Goal: Information Seeking & Learning: Learn about a topic

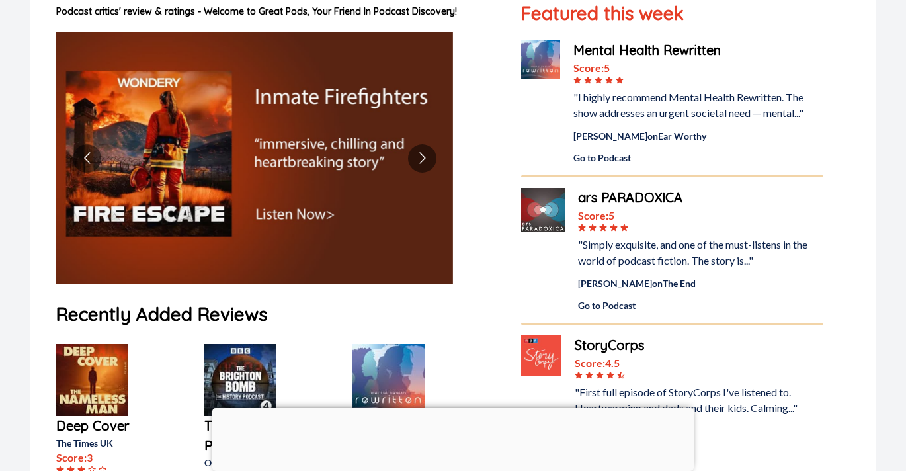
scroll to position [147, 0]
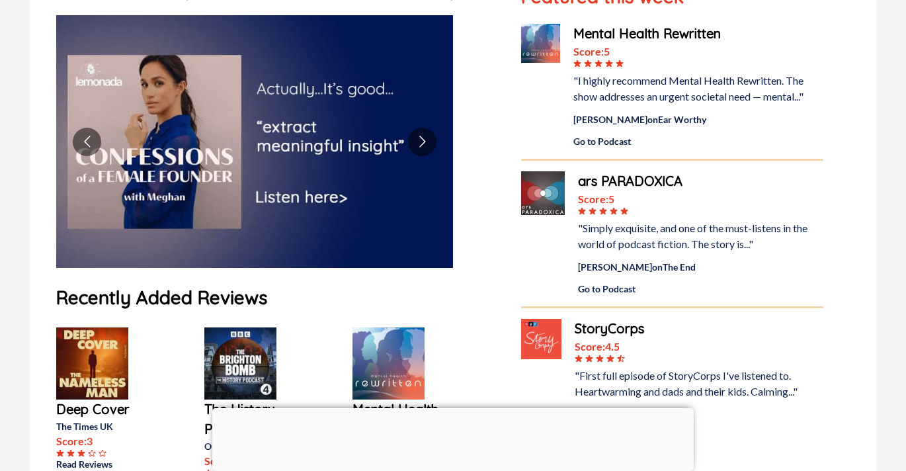
click at [636, 180] on div "ars PARADOXICA" at bounding box center [700, 181] width 245 height 20
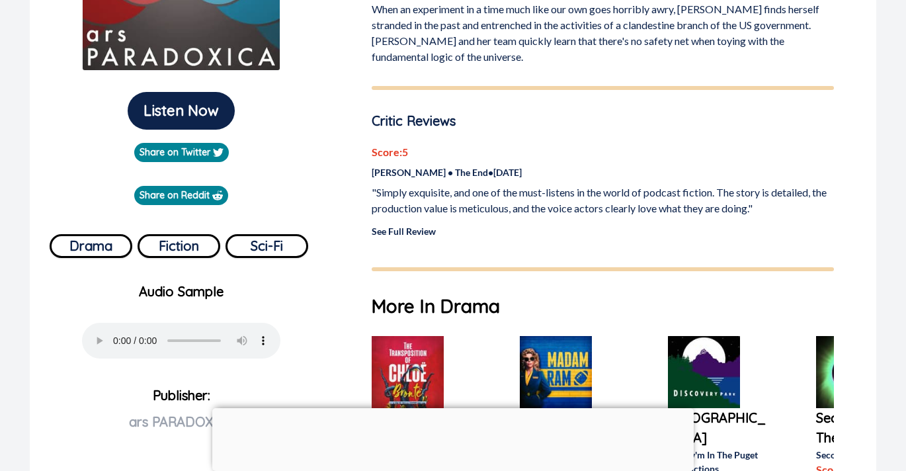
scroll to position [295, 0]
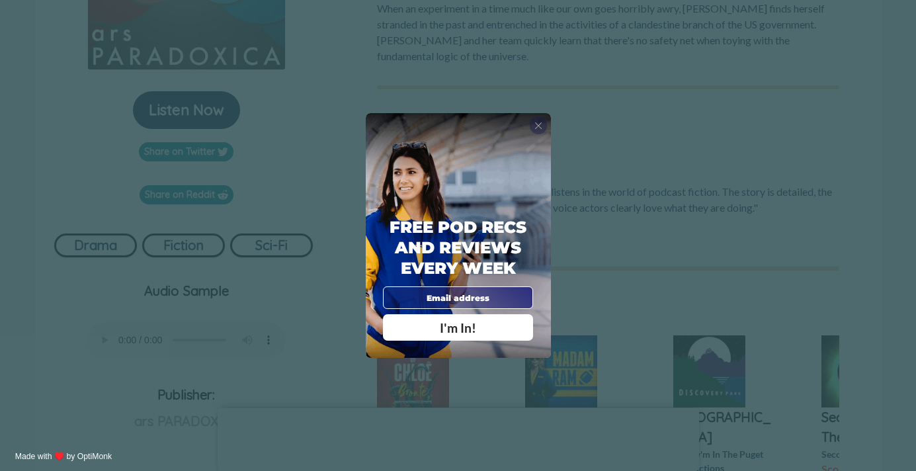
click at [540, 124] on span "X" at bounding box center [538, 126] width 8 height 12
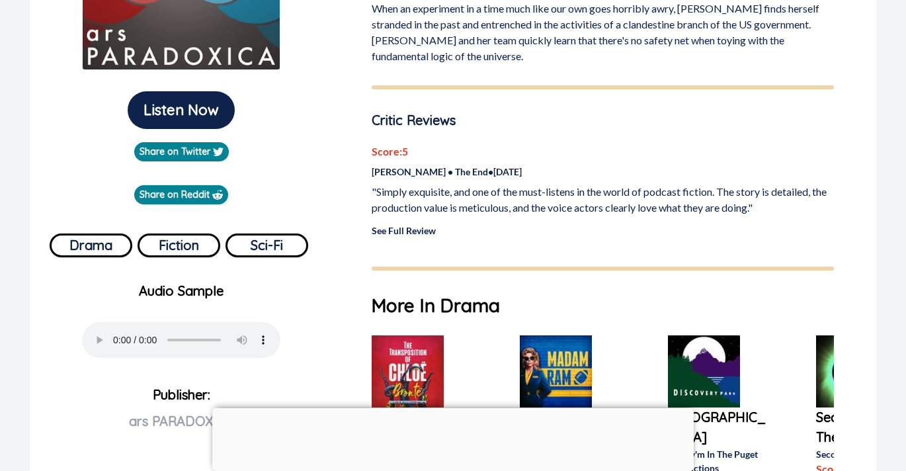
click at [411, 229] on link "See Full Review" at bounding box center [404, 230] width 64 height 11
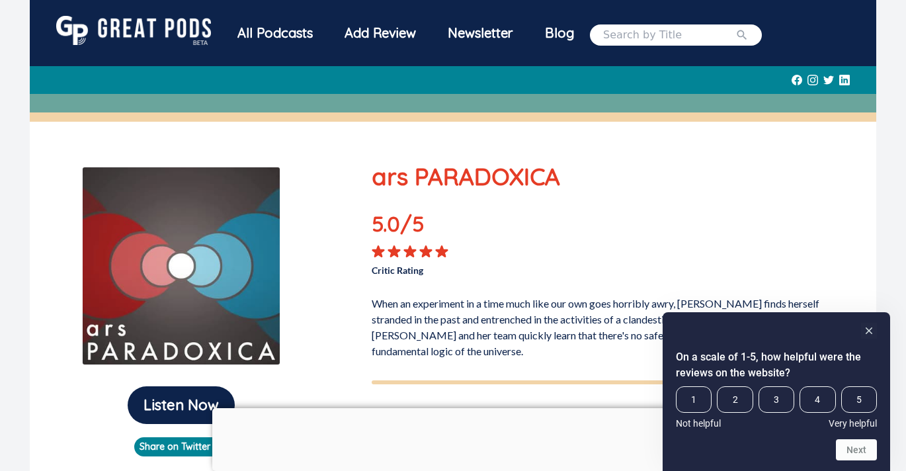
scroll to position [0, 0]
click at [382, 34] on div "Add Review" at bounding box center [380, 33] width 103 height 34
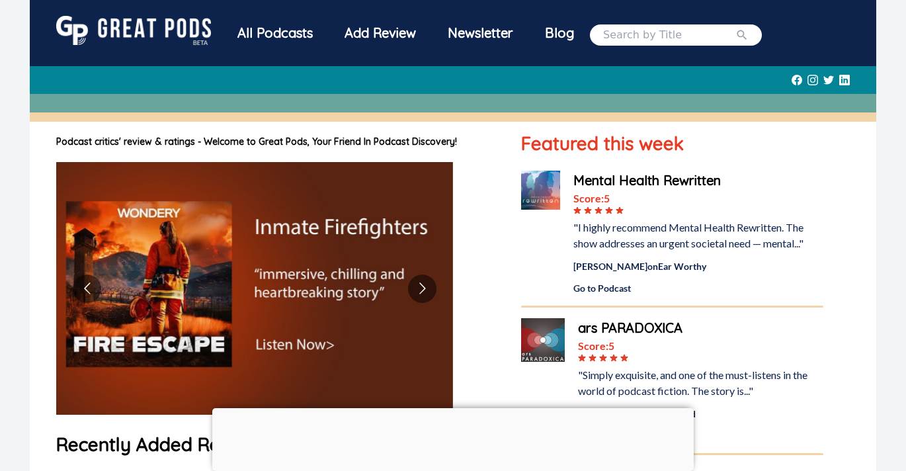
click at [480, 36] on div "Newsletter" at bounding box center [480, 33] width 97 height 34
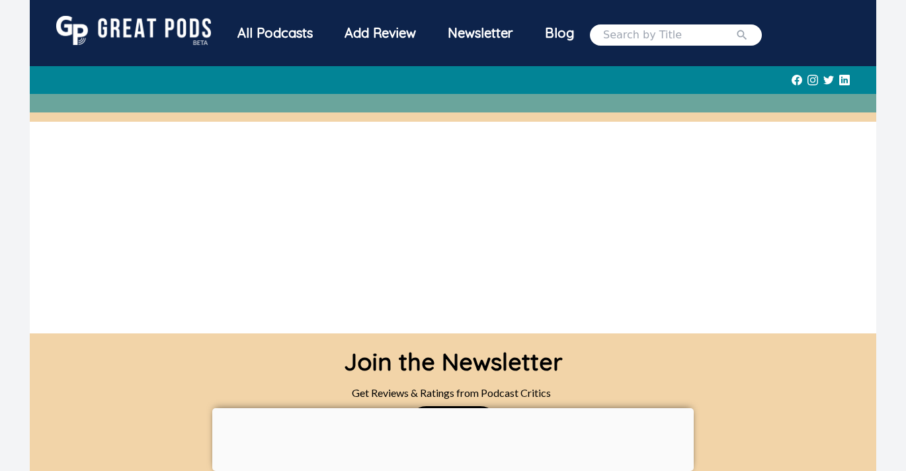
click at [267, 20] on div "All Podcasts" at bounding box center [275, 33] width 107 height 34
click at [284, 35] on div "All Podcasts" at bounding box center [275, 33] width 107 height 34
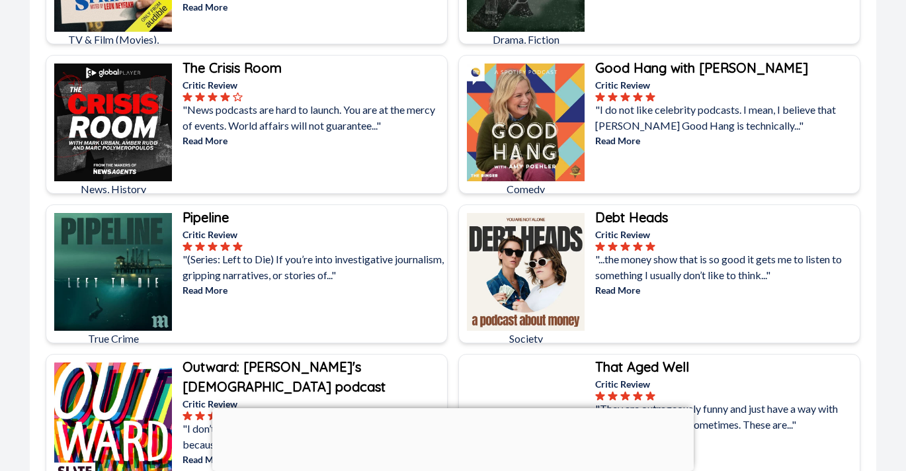
scroll to position [1163, 0]
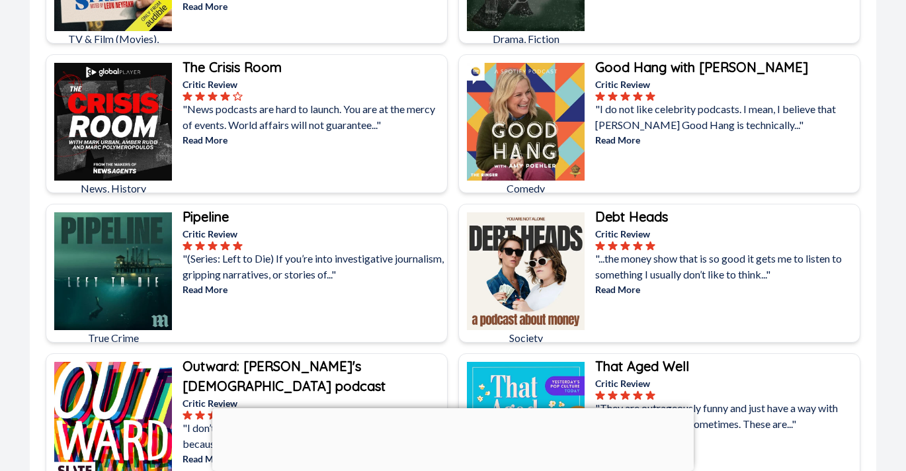
click at [728, 123] on p ""I do not like celebrity podcasts. I mean, I believe that Amy Poehler’s Good Ha…" at bounding box center [726, 117] width 262 height 32
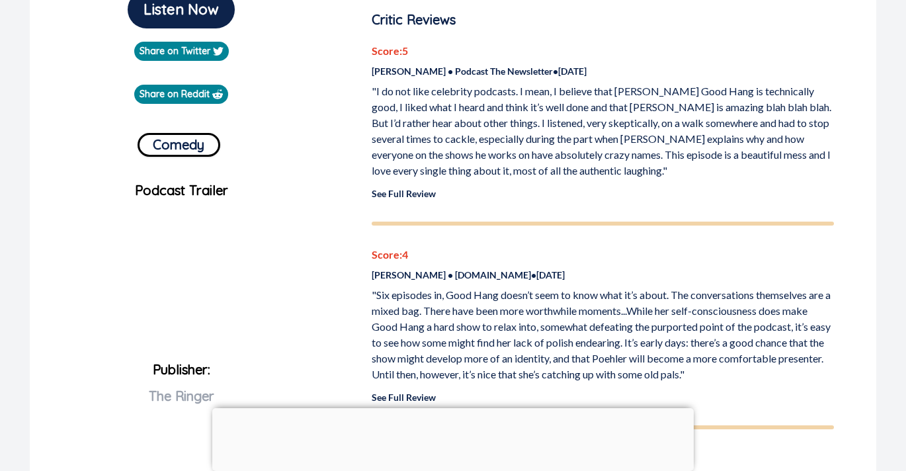
scroll to position [393, 0]
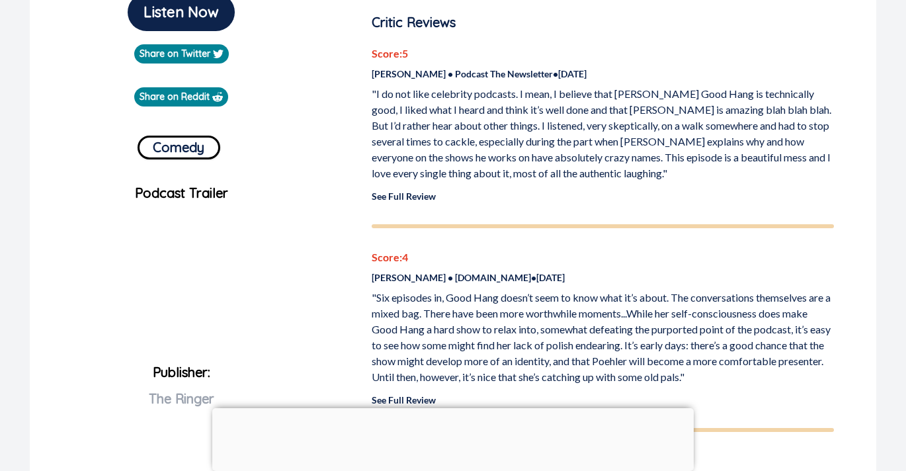
click at [511, 75] on p "Lauren Passell • Podcast The Newsletter • Jun 2, 2025" at bounding box center [603, 74] width 462 height 14
drag, startPoint x: 542, startPoint y: 74, endPoint x: 442, endPoint y: 74, distance: 99.9
click at [442, 74] on p "Lauren Passell • Podcast The Newsletter • Jun 2, 2025" at bounding box center [603, 74] width 462 height 14
click at [458, 73] on p "Lauren Passell • Podcast The Newsletter • Jun 2, 2025" at bounding box center [603, 74] width 462 height 14
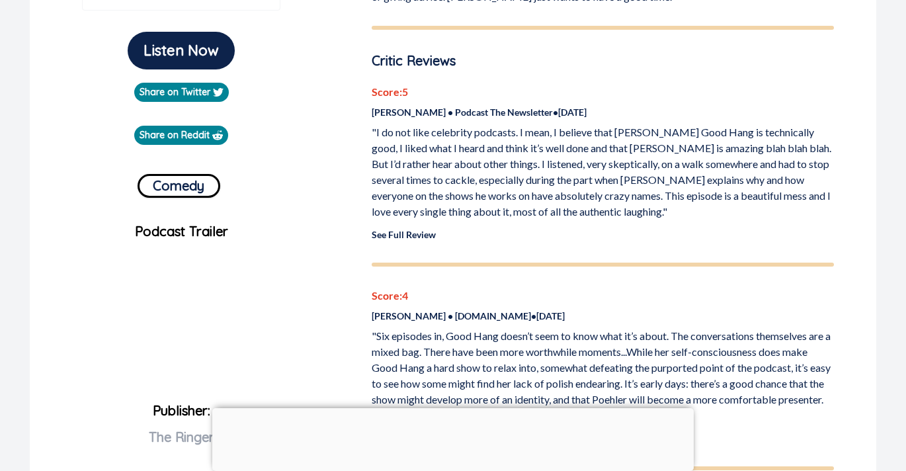
scroll to position [274, 0]
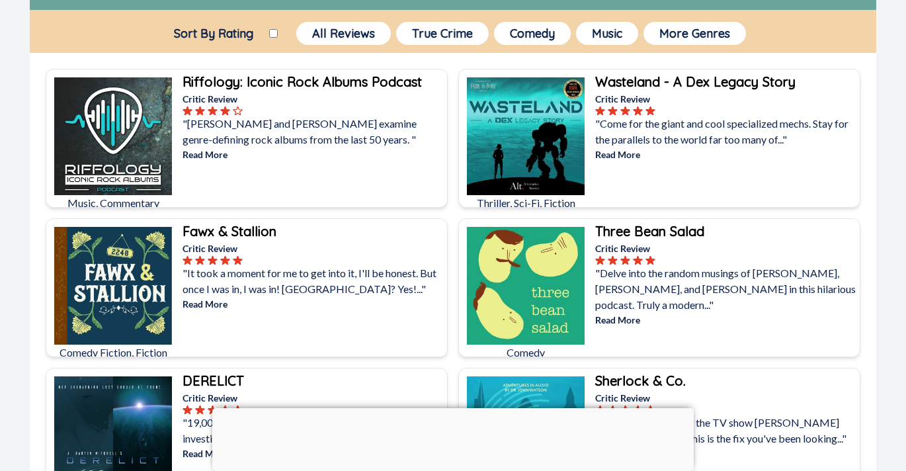
scroll to position [117, 0]
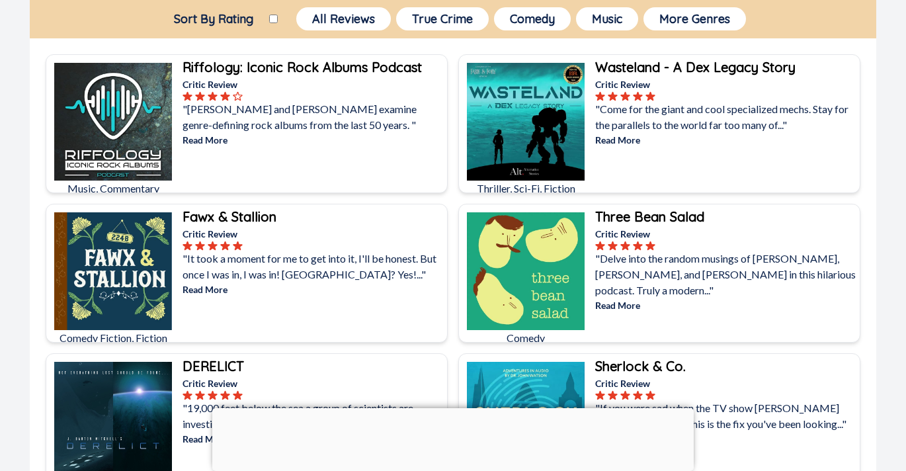
click at [681, 68] on b "Wasteland - A Dex Legacy Story" at bounding box center [695, 67] width 200 height 17
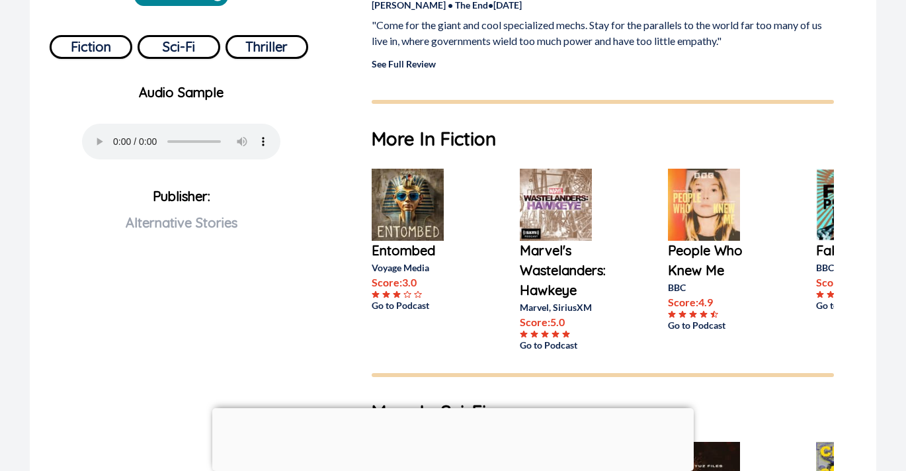
scroll to position [493, 0]
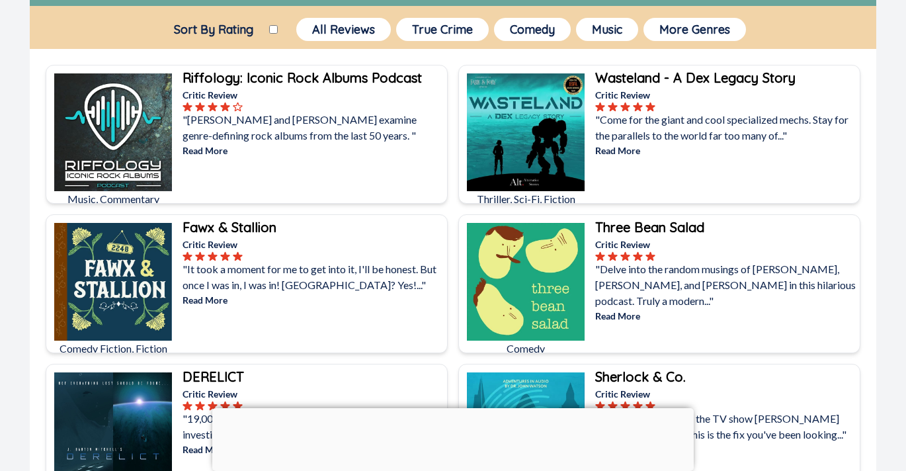
scroll to position [126, 0]
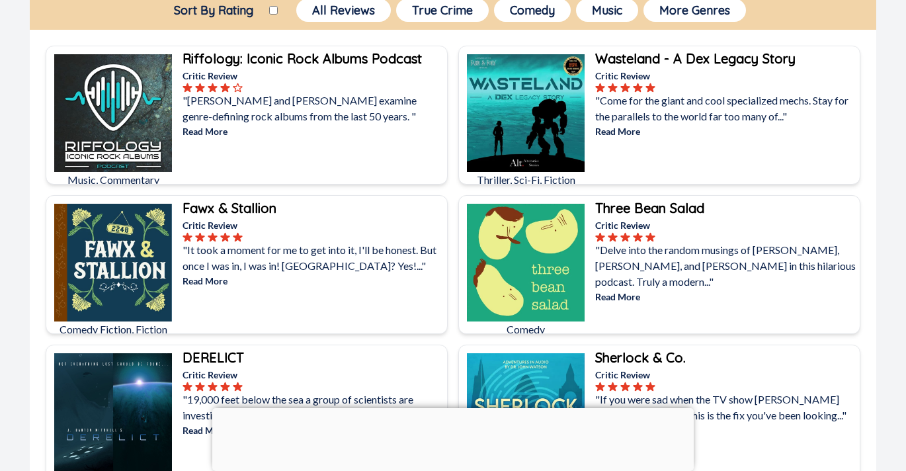
click at [249, 211] on b "Fawx & Stallion" at bounding box center [230, 208] width 94 height 17
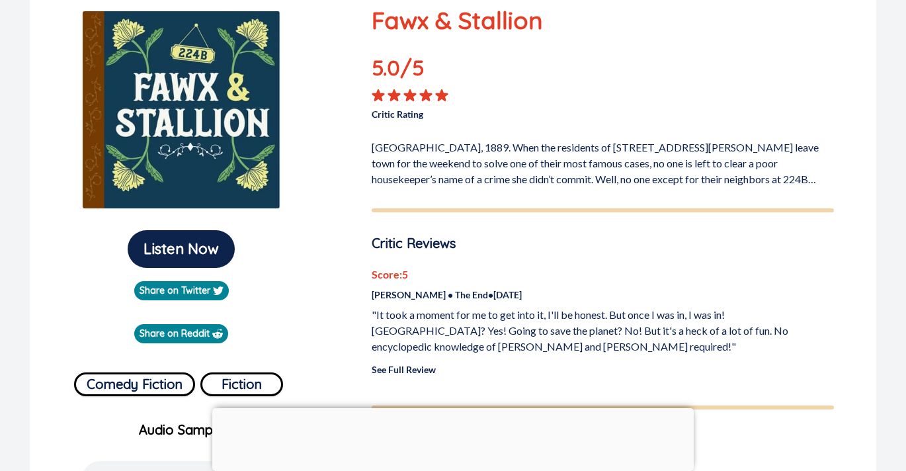
scroll to position [152, 0]
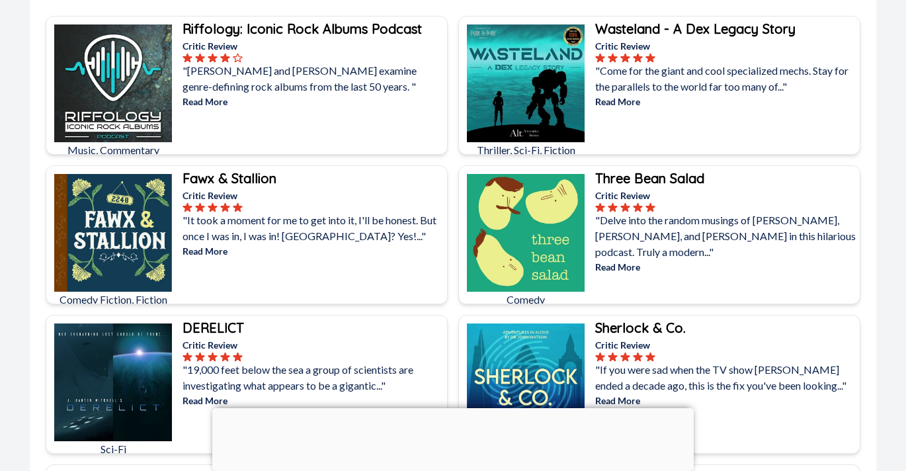
scroll to position [180, 0]
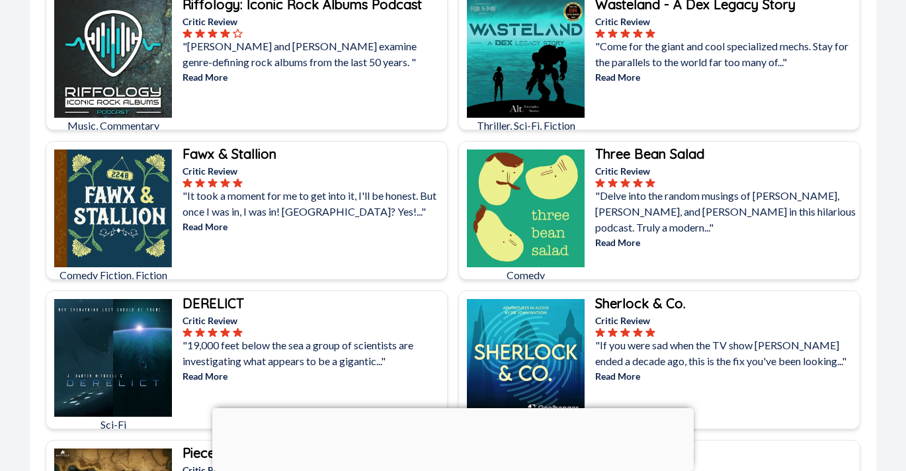
click at [639, 156] on b "Three Bean Salad" at bounding box center [649, 154] width 109 height 17
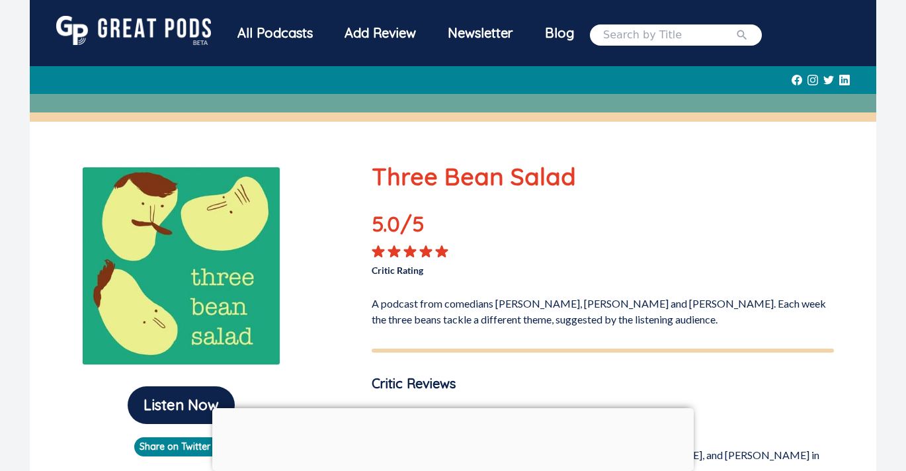
scroll to position [187, 0]
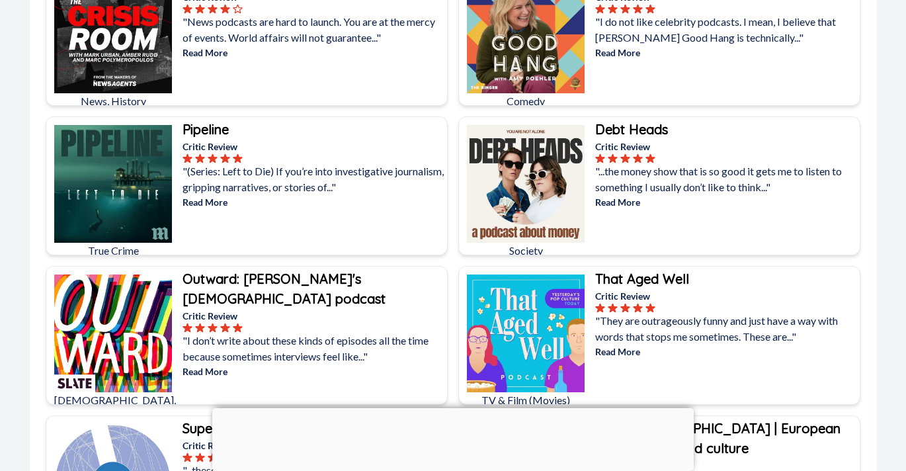
scroll to position [1287, 0]
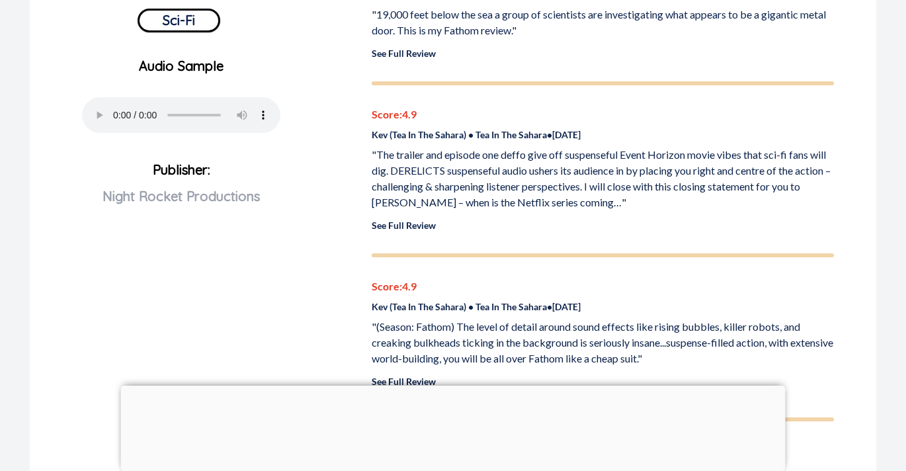
scroll to position [523, 0]
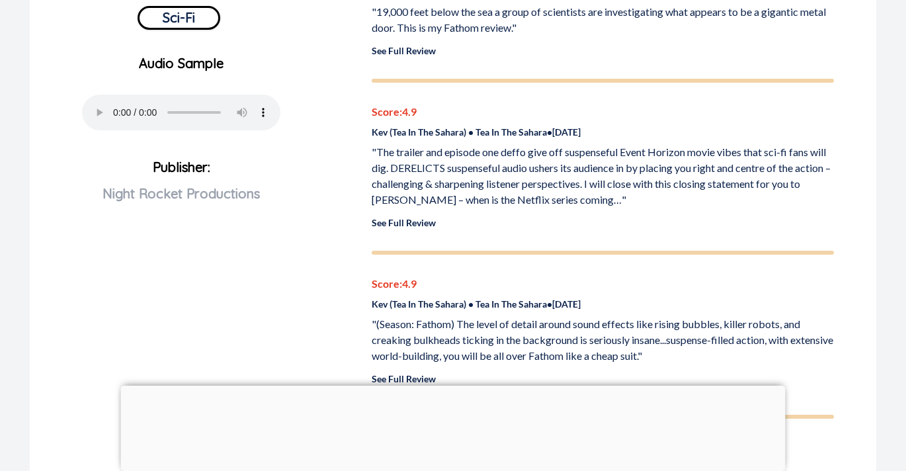
click at [391, 224] on link "See Full Review" at bounding box center [404, 222] width 64 height 11
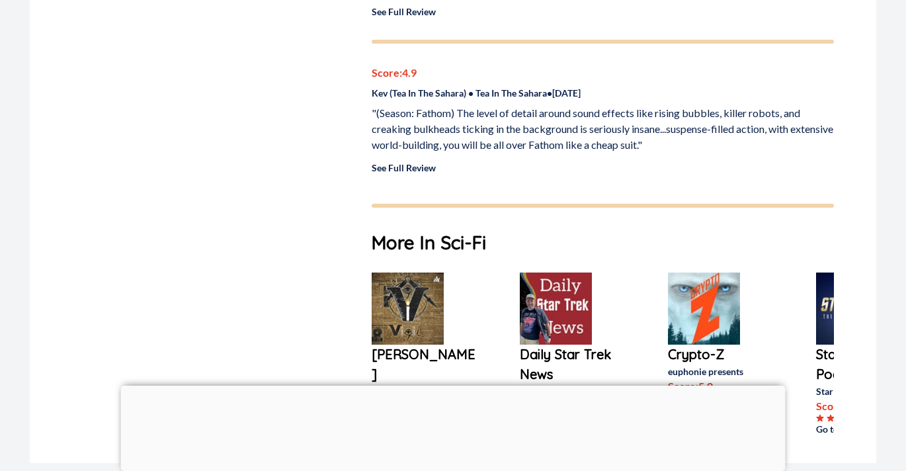
scroll to position [752, 0]
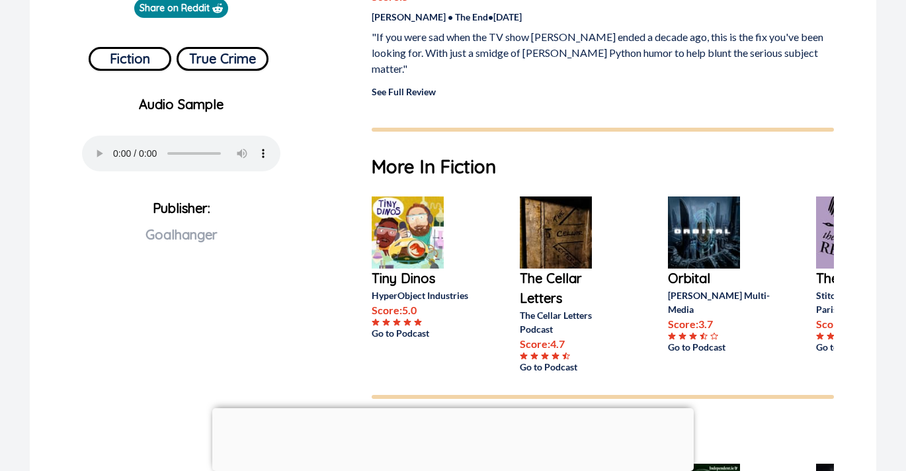
scroll to position [504, 0]
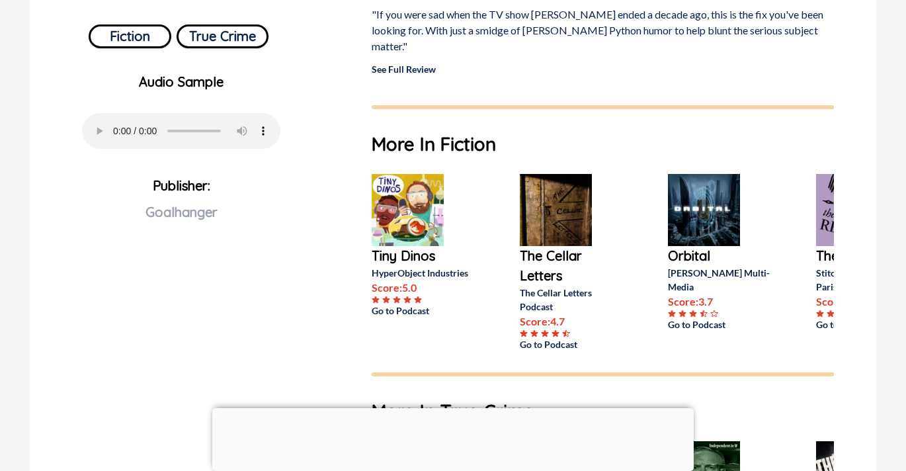
click at [413, 246] on p "Tiny Dinos" at bounding box center [425, 256] width 106 height 20
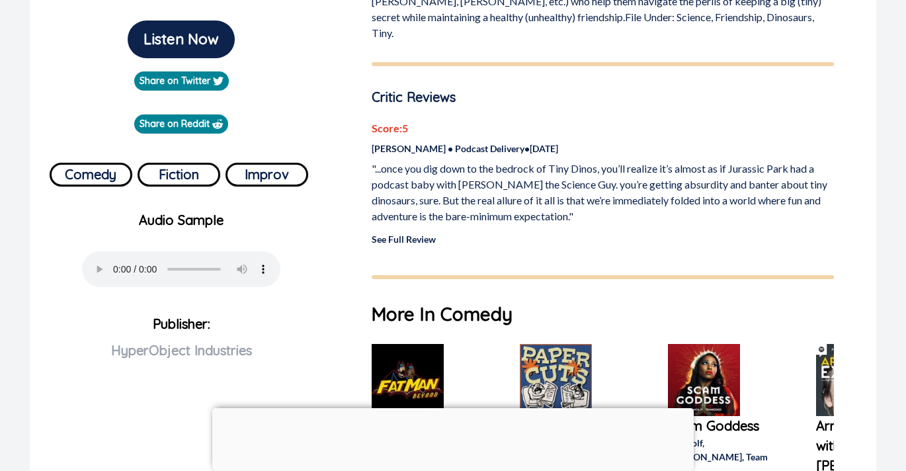
scroll to position [368, 0]
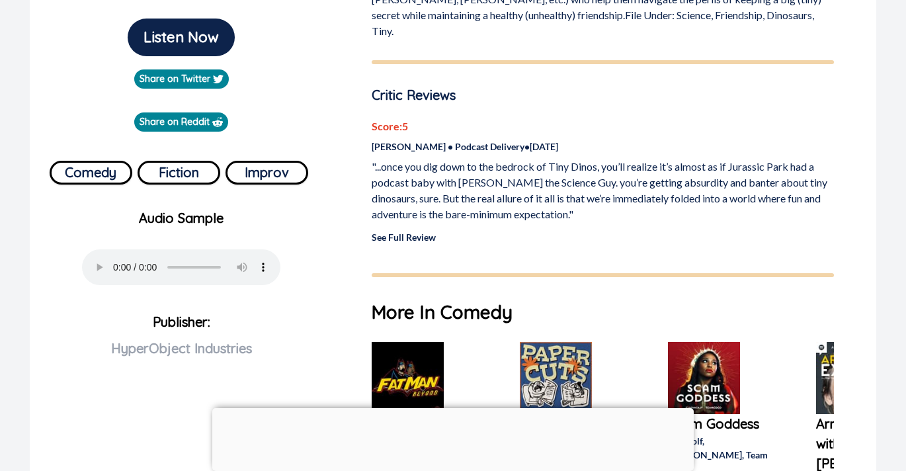
click at [411, 231] on link "See Full Review" at bounding box center [404, 236] width 64 height 11
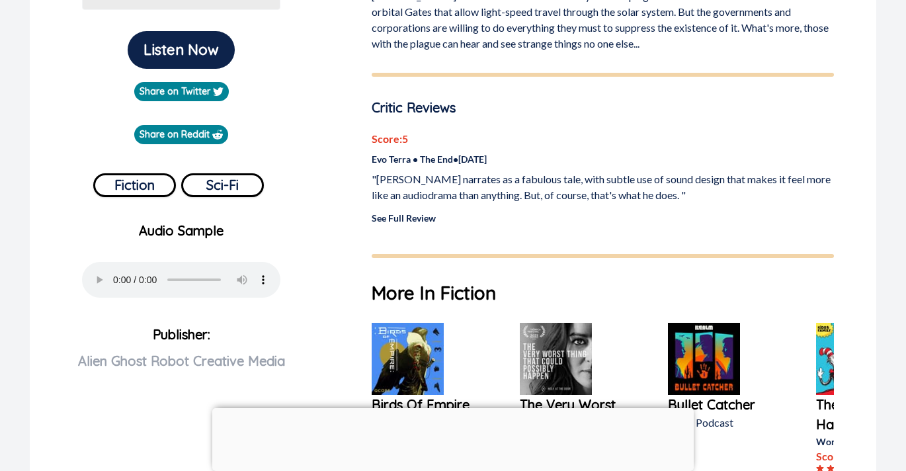
scroll to position [365, 0]
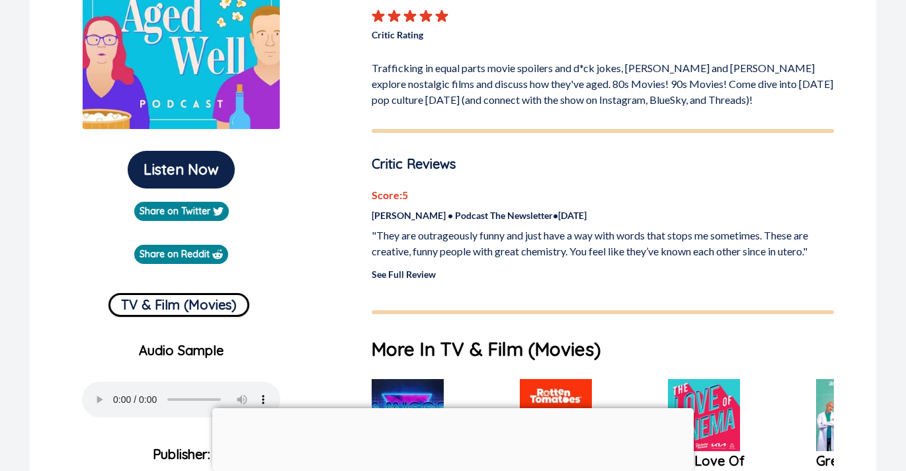
scroll to position [233, 0]
